Goal: Find specific fact: Find specific fact

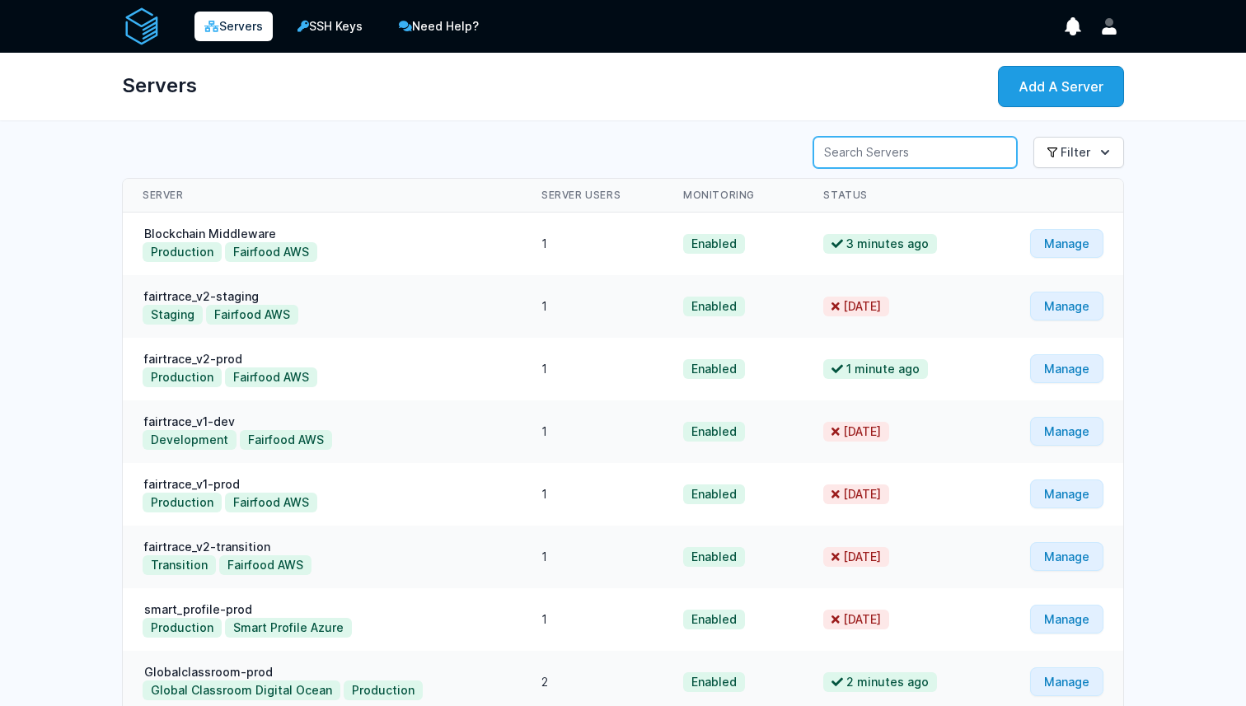
click at [942, 150] on input "Server Search" at bounding box center [916, 152] width 204 height 31
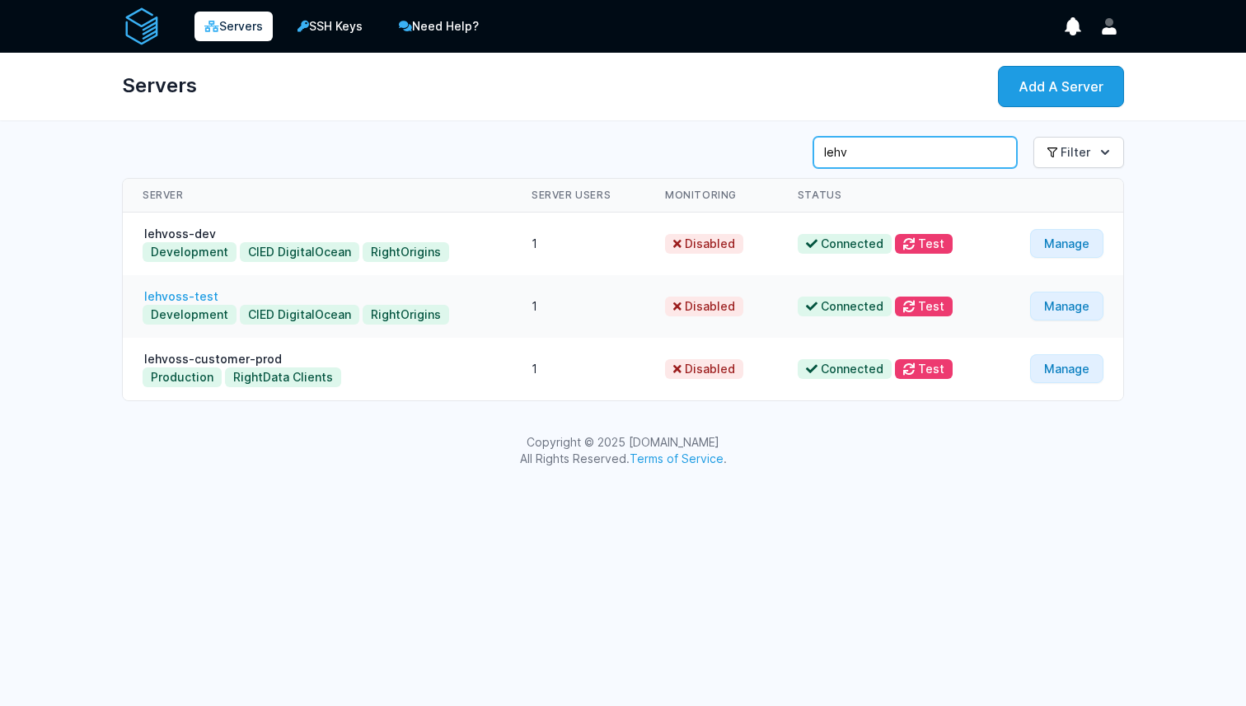
type input "lehv"
click at [189, 295] on link "lehvoss-test" at bounding box center [181, 296] width 77 height 14
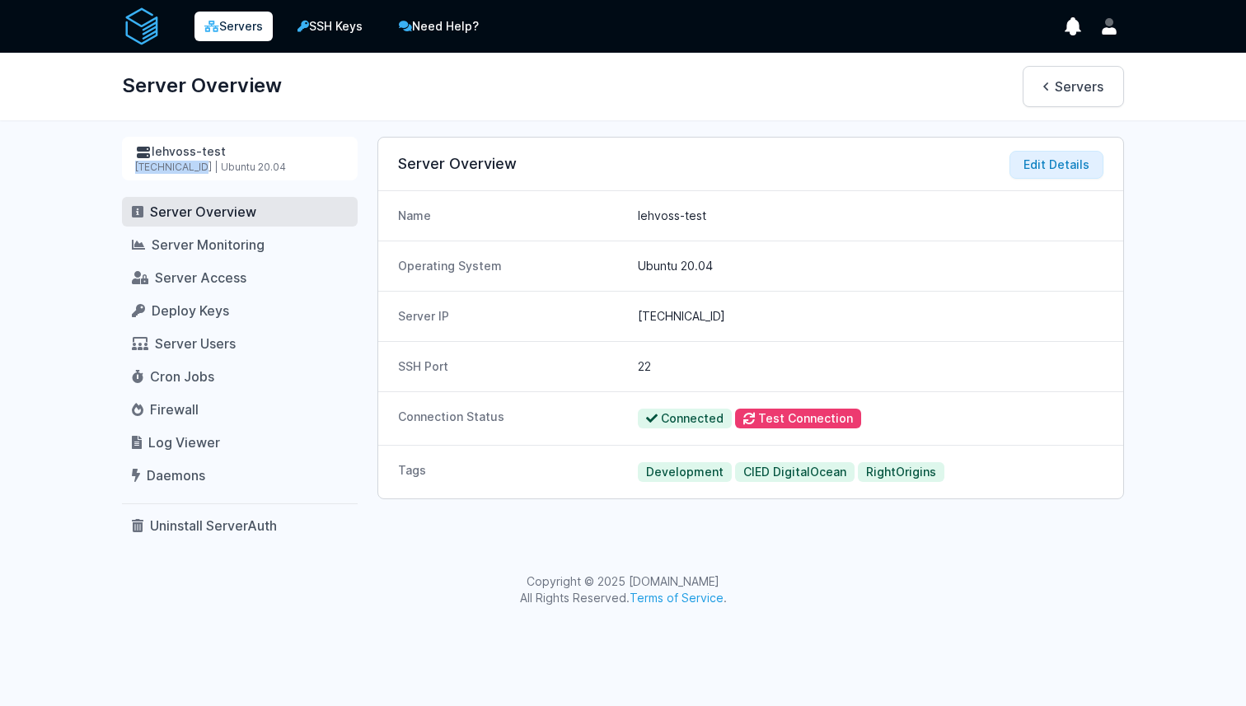
drag, startPoint x: 138, startPoint y: 168, endPoint x: 199, endPoint y: 167, distance: 61.0
click at [199, 167] on div "[TECHNICAL_ID] | Ubuntu 20.04" at bounding box center [239, 167] width 209 height 13
copy div "[TECHNICAL_ID]"
